Goal: Navigation & Orientation: Go to known website

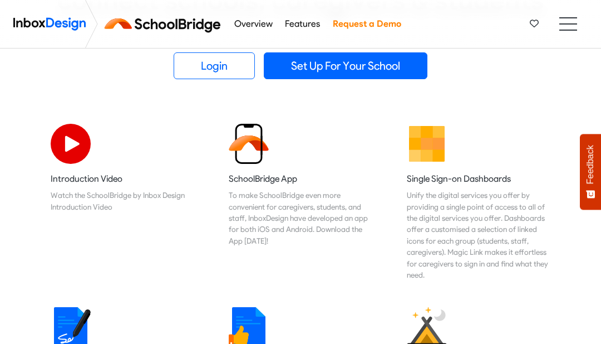
scroll to position [283, 0]
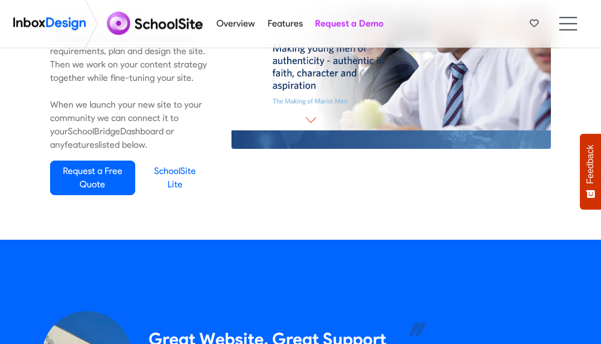
scroll to position [736, 0]
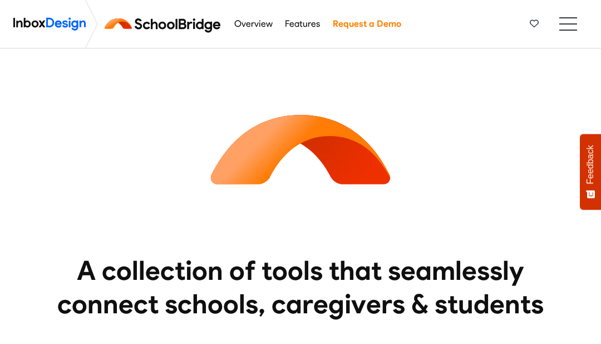
click at [222, 314] on heading "A collection of tools that seamlessly connect schools, caregivers & students" at bounding box center [301, 286] width 518 height 67
click at [564, 30] on li at bounding box center [569, 30] width 18 height 1
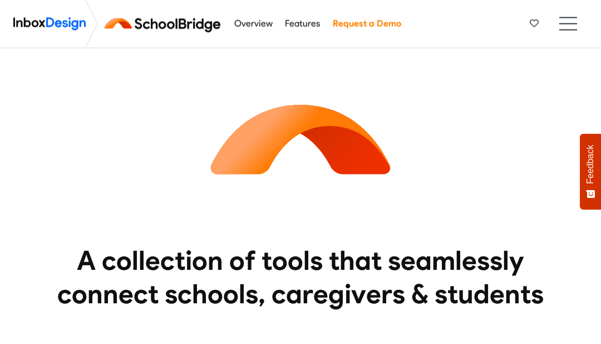
scroll to position [16, 0]
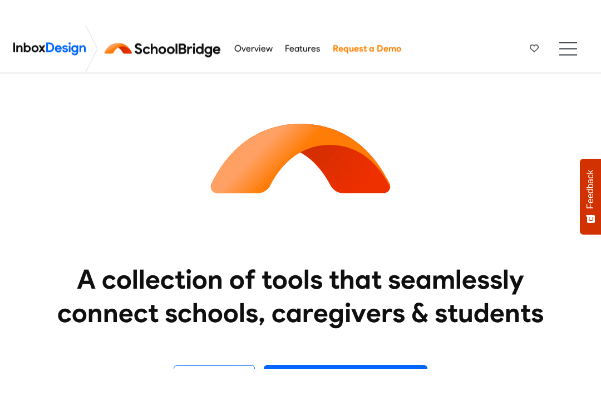
scroll to position [17, 0]
